Goal: Download file/media

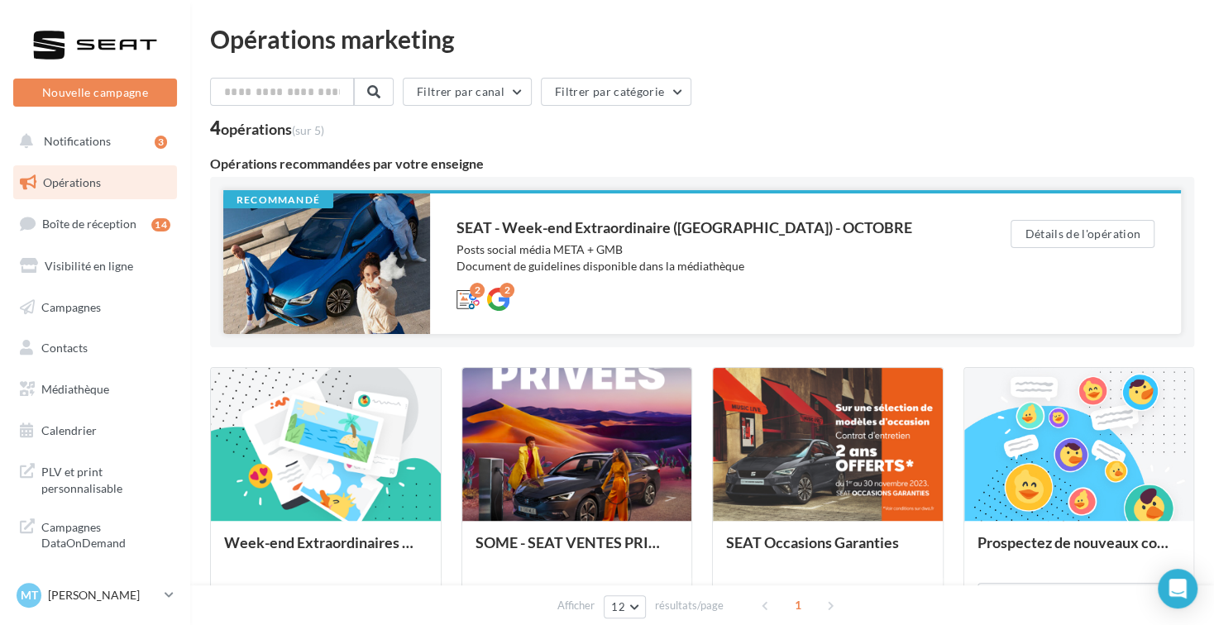
click at [376, 247] on div at bounding box center [326, 263] width 207 height 141
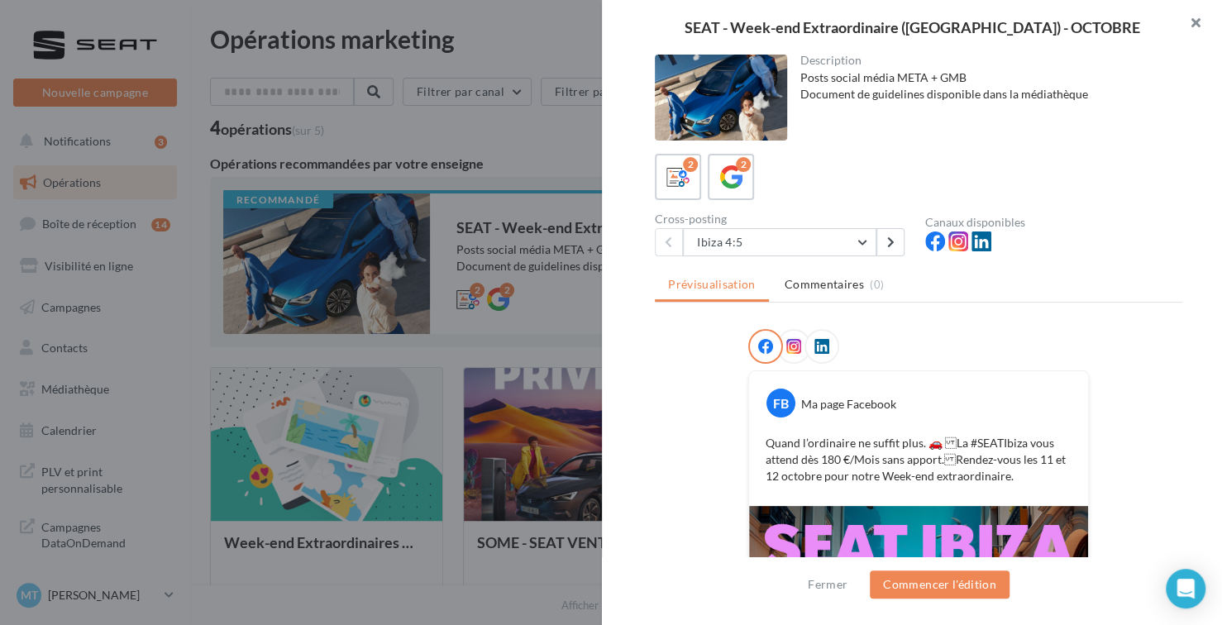
click at [1197, 27] on button "button" at bounding box center [1189, 25] width 66 height 50
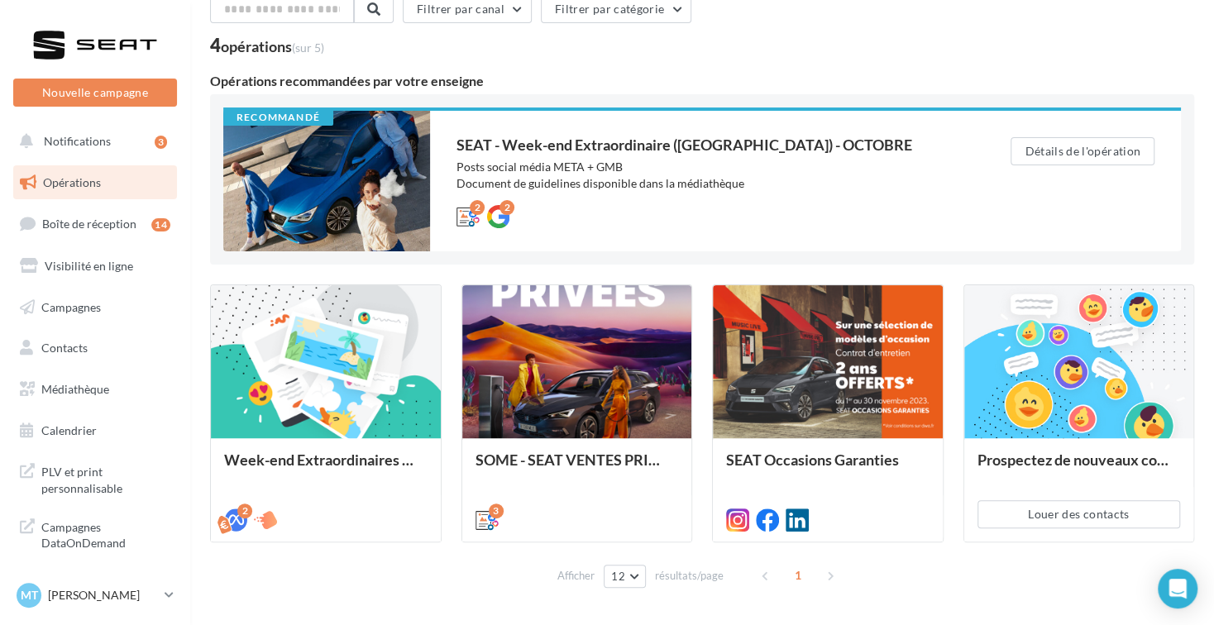
scroll to position [136, 0]
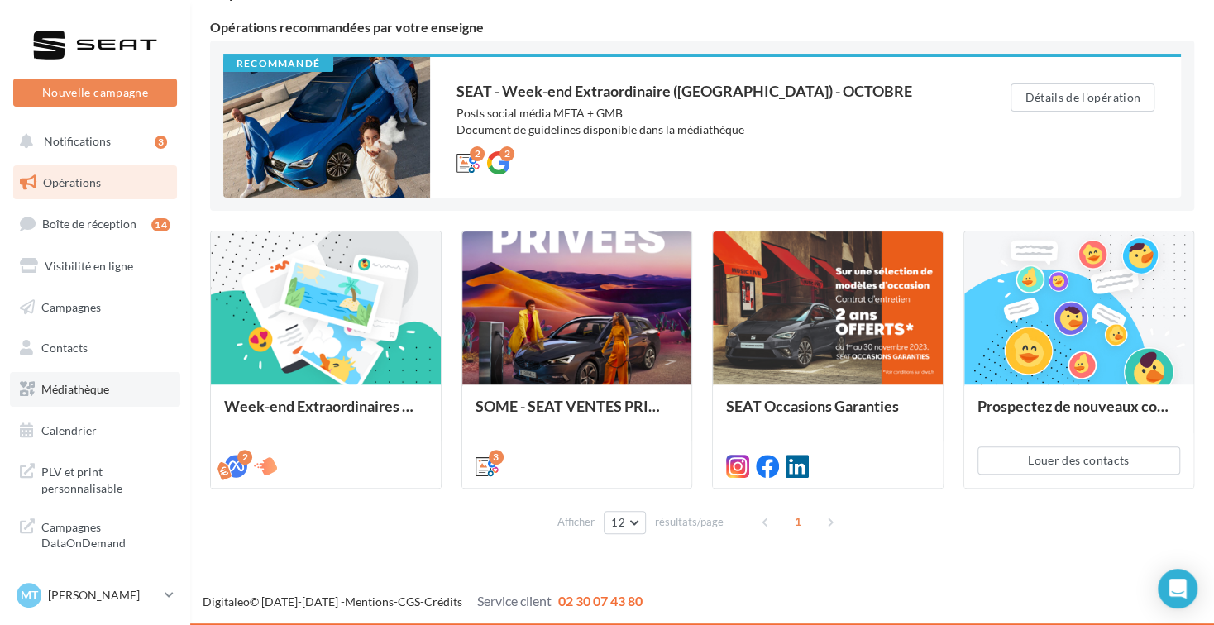
click at [106, 387] on span "Médiathèque" at bounding box center [75, 389] width 68 height 14
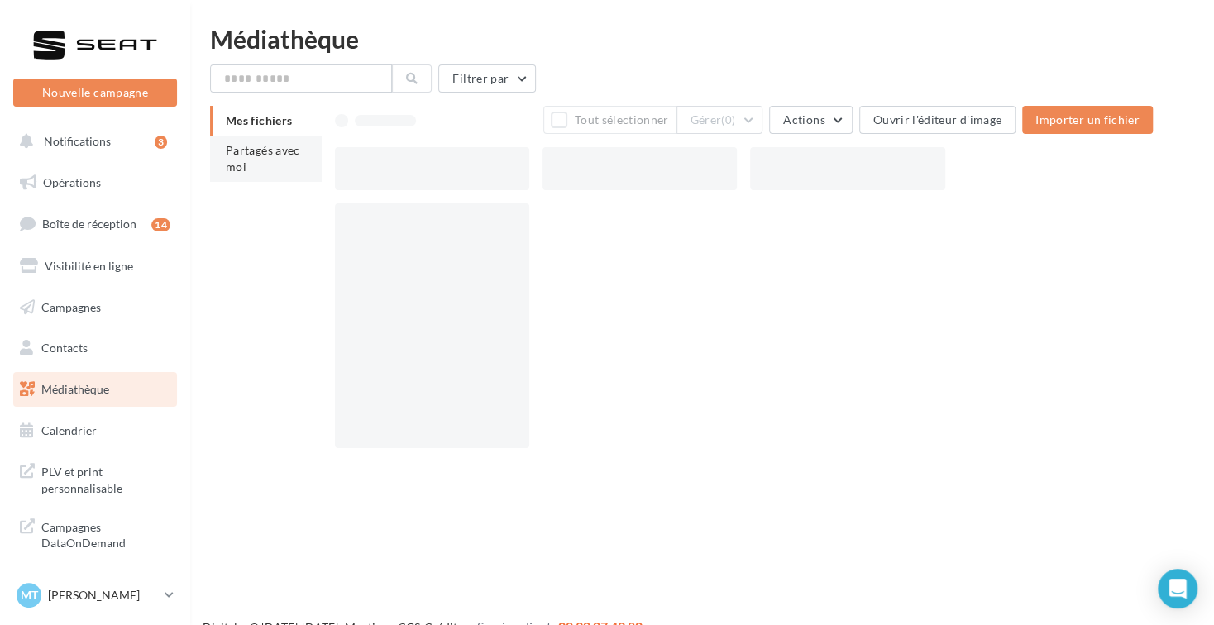
click at [248, 152] on span "Partagés avec moi" at bounding box center [263, 158] width 74 height 31
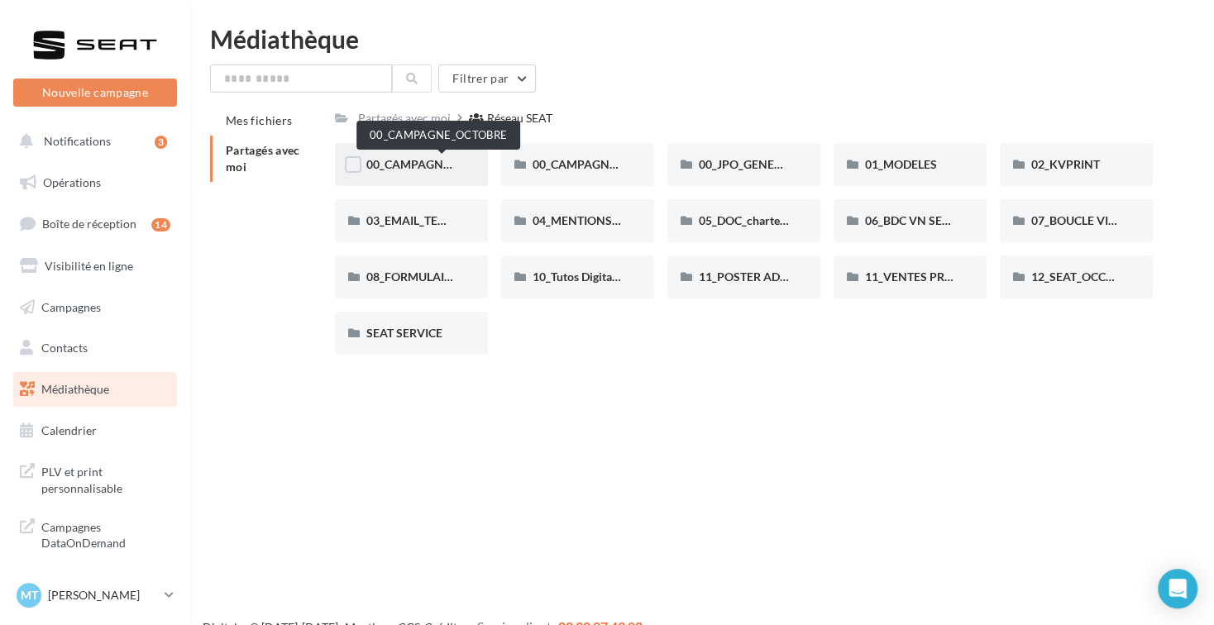
click at [430, 160] on span "00_CAMPAGNE_OCTOBRE" at bounding box center [436, 164] width 141 height 14
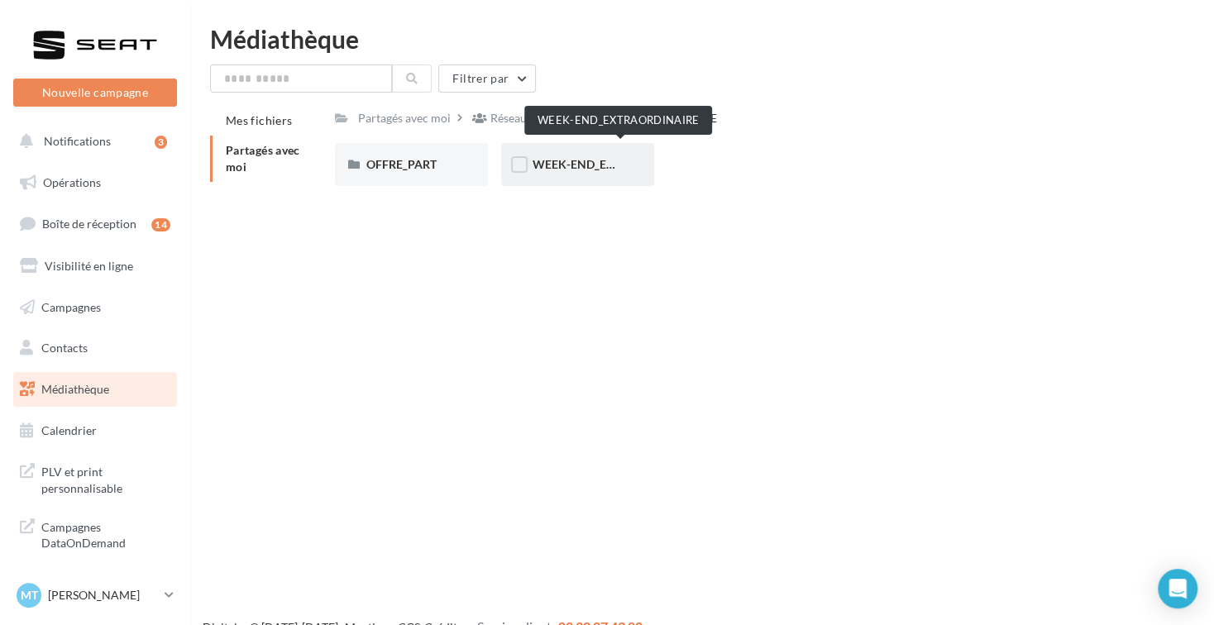
click at [572, 170] on span "WEEK-END_EXTRAORDINAIRE" at bounding box center [615, 164] width 167 height 14
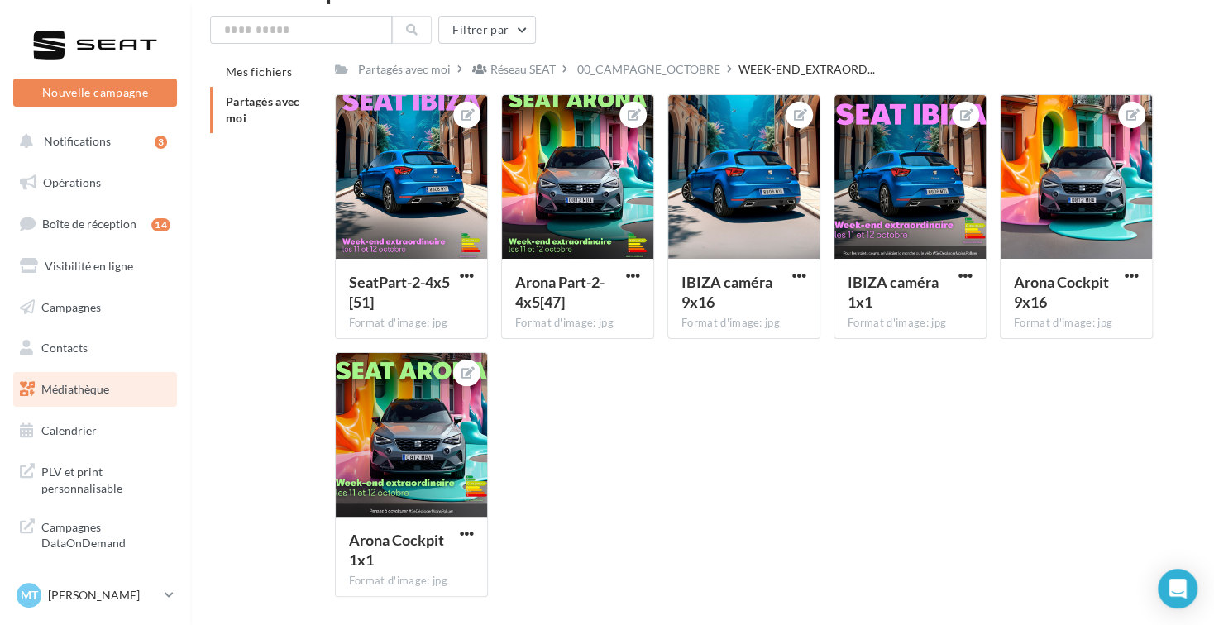
scroll to position [22, 0]
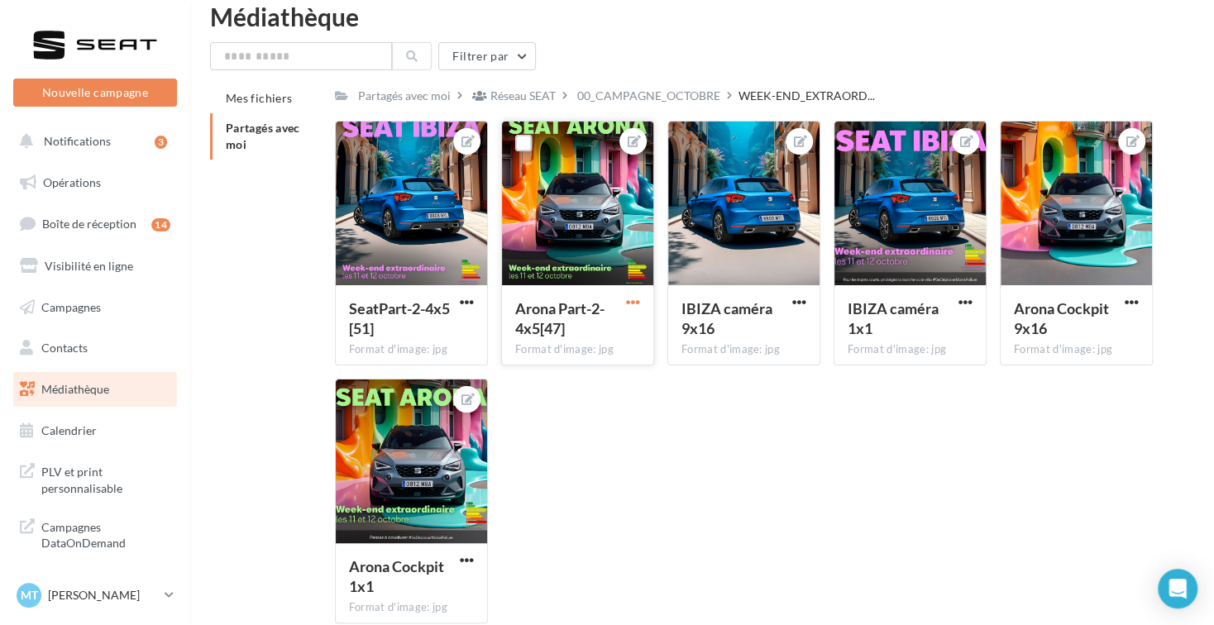
click at [637, 299] on span "button" at bounding box center [633, 302] width 14 height 14
click at [690, 498] on div "SeatPart-2-4x5[51] Format d'image: jpg SeatPart-2-4x5[51] Arona Part-2-4x5[47] …" at bounding box center [750, 379] width 831 height 516
click at [636, 302] on span "button" at bounding box center [633, 302] width 14 height 14
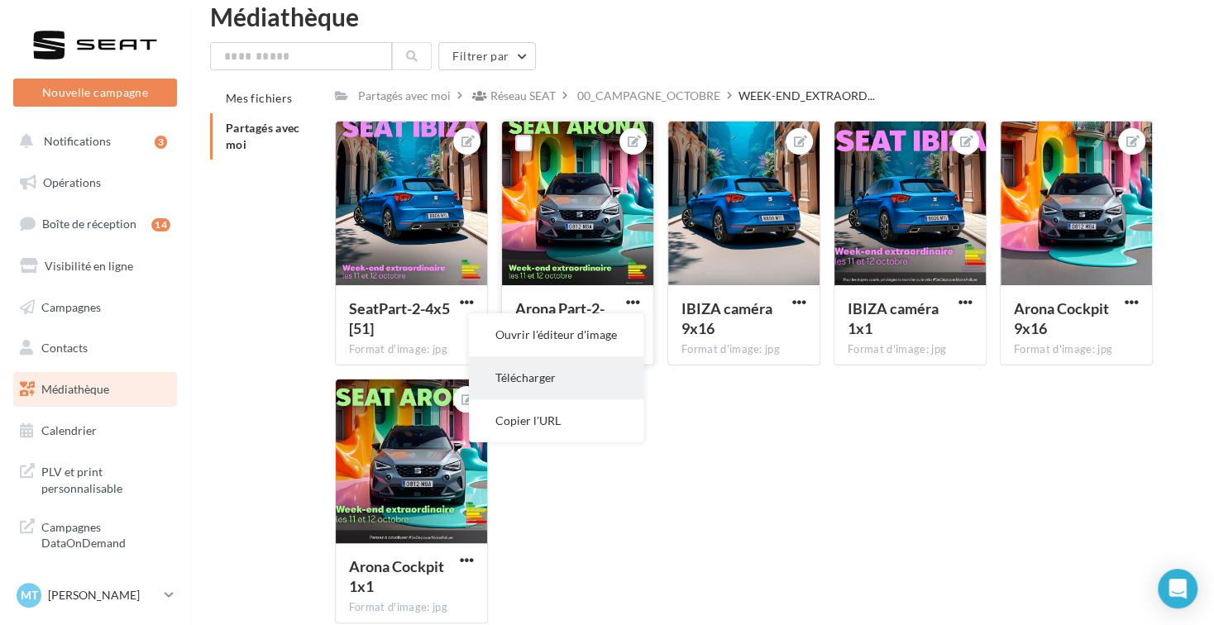
click at [584, 384] on button "Télécharger" at bounding box center [556, 377] width 174 height 43
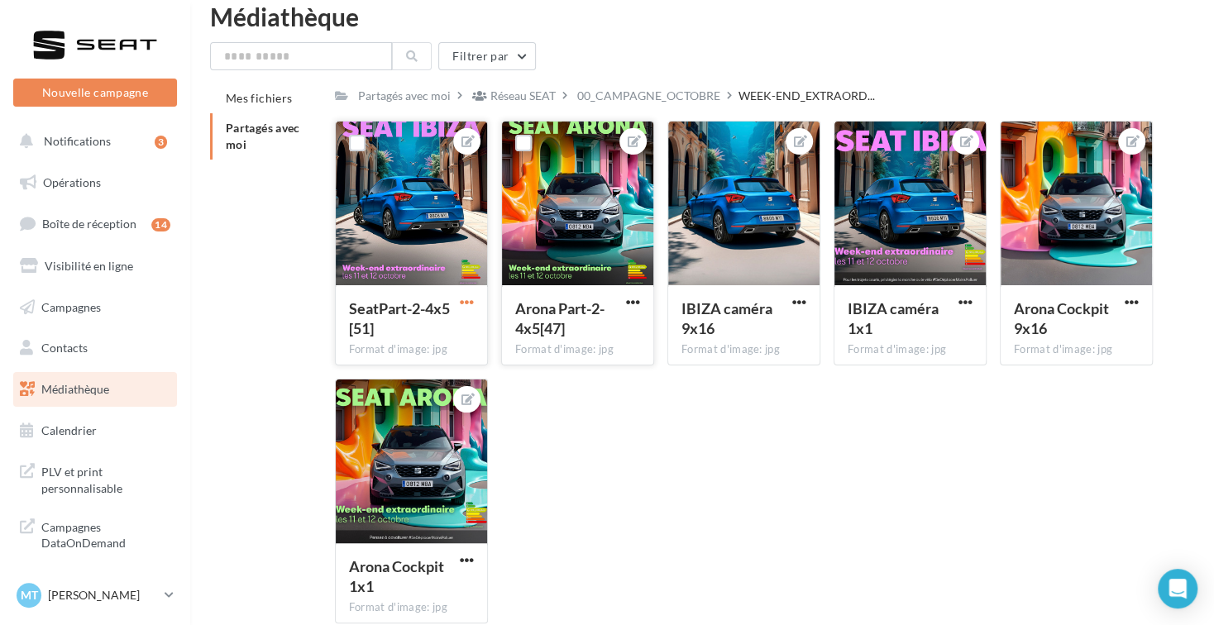
click at [468, 301] on span "button" at bounding box center [467, 302] width 14 height 14
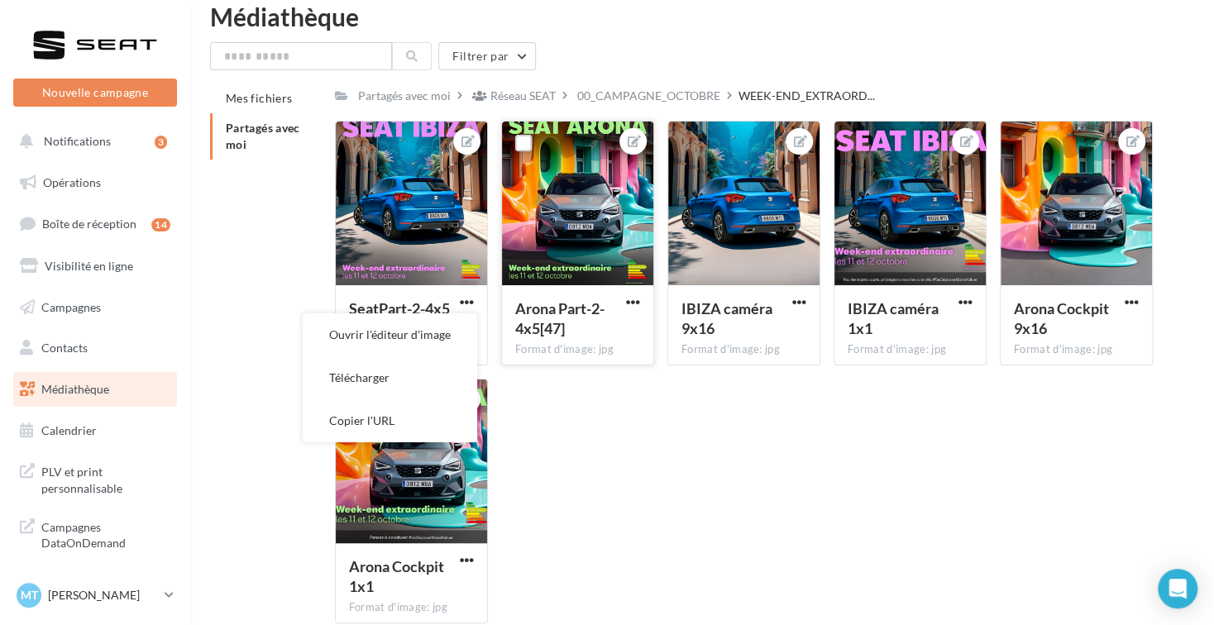
click at [680, 459] on div "SeatPart-2-4x5[51] Format d'image: jpg Ouvrir l'éditeur d'image Télécharger Cop…" at bounding box center [750, 379] width 831 height 516
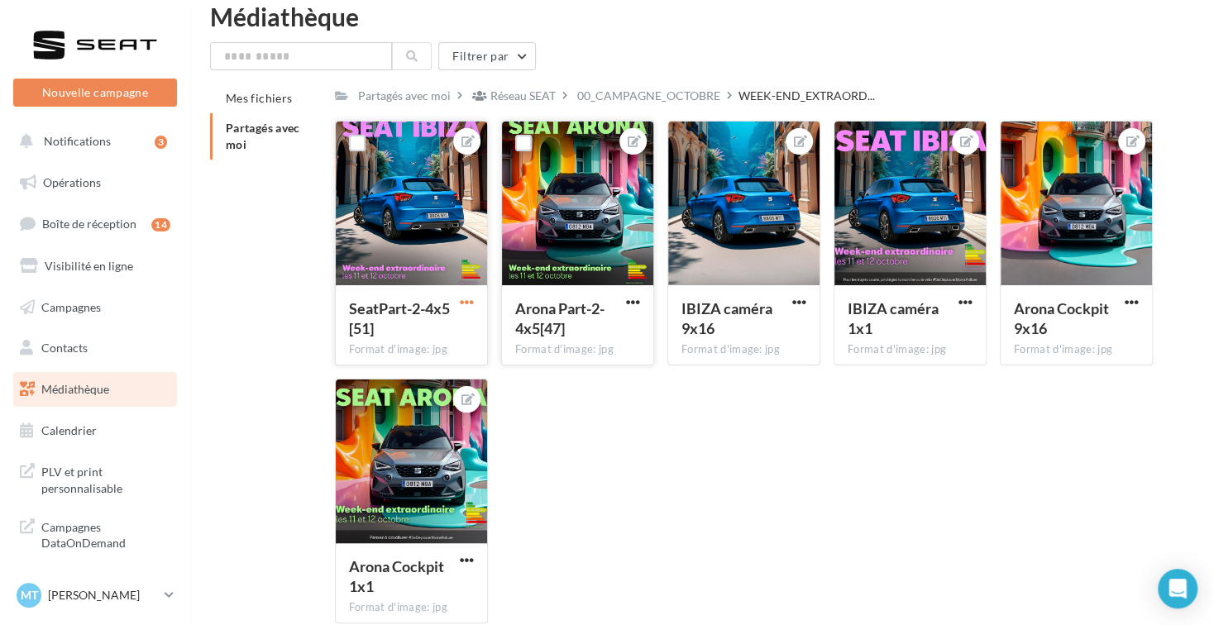
click at [468, 303] on span "button" at bounding box center [467, 302] width 14 height 14
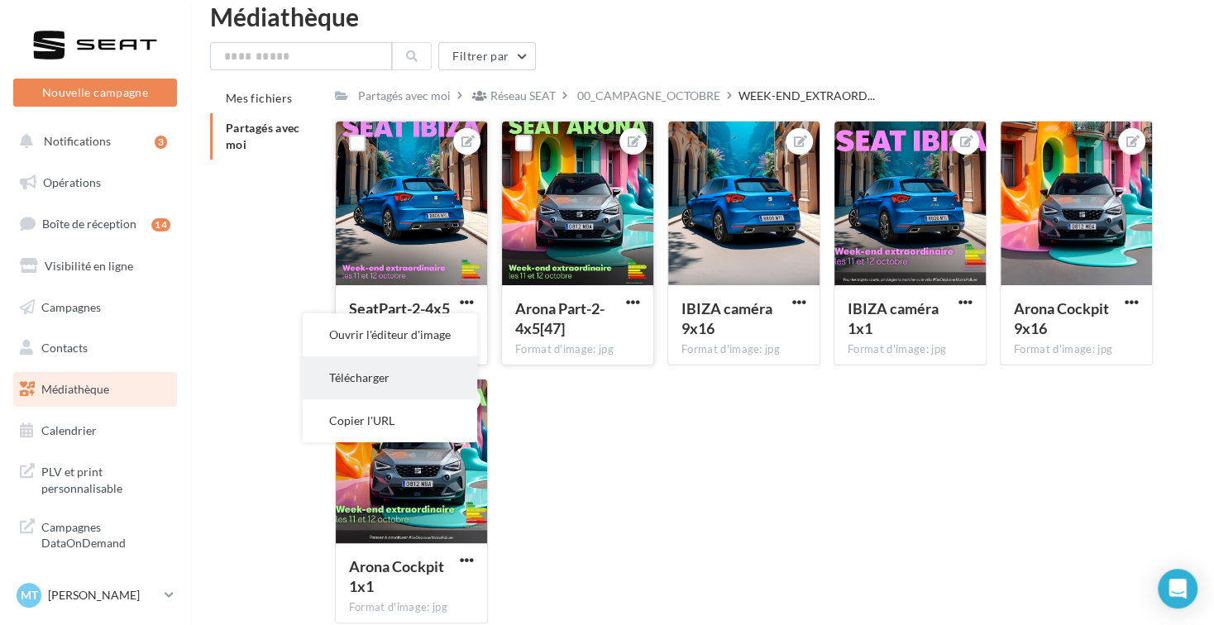
click at [406, 373] on button "Télécharger" at bounding box center [390, 377] width 174 height 43
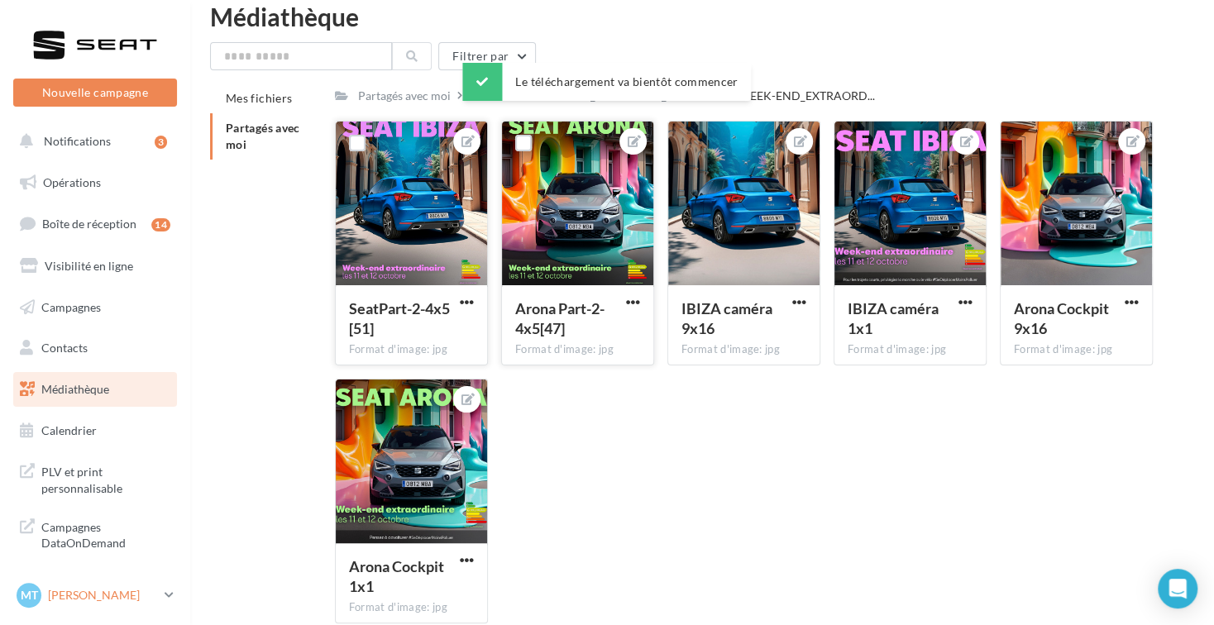
click at [117, 597] on p "[PERSON_NAME]" at bounding box center [103, 595] width 110 height 17
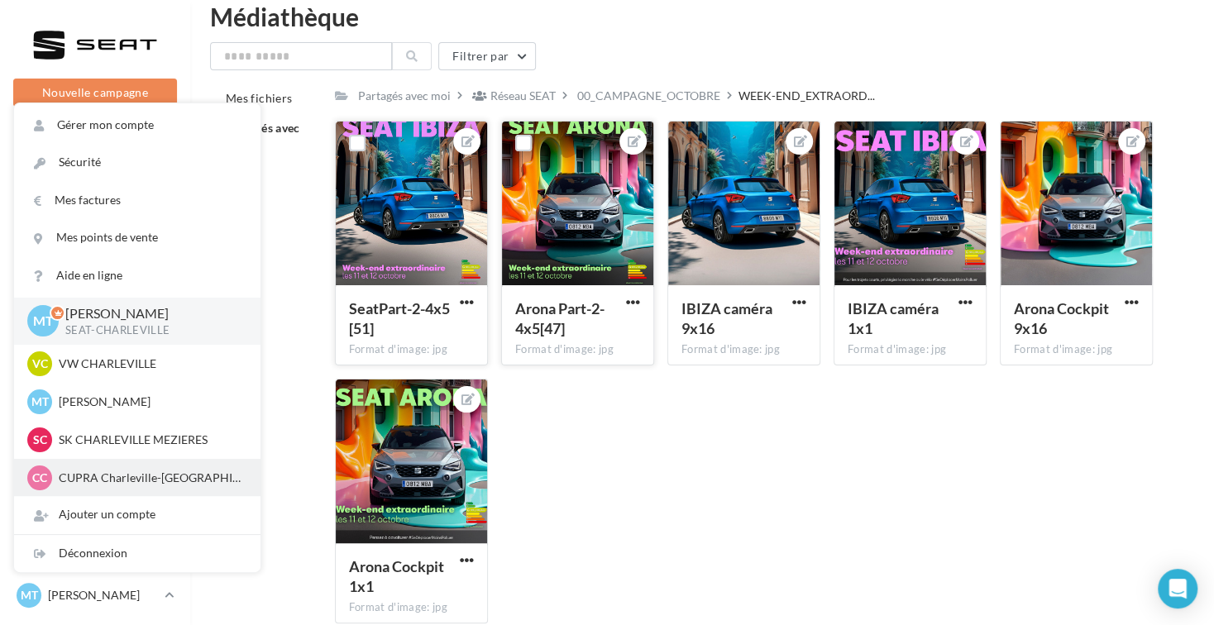
click at [137, 480] on p "CUPRA Charleville-[GEOGRAPHIC_DATA]" at bounding box center [150, 478] width 182 height 17
